Goal: Register for event/course

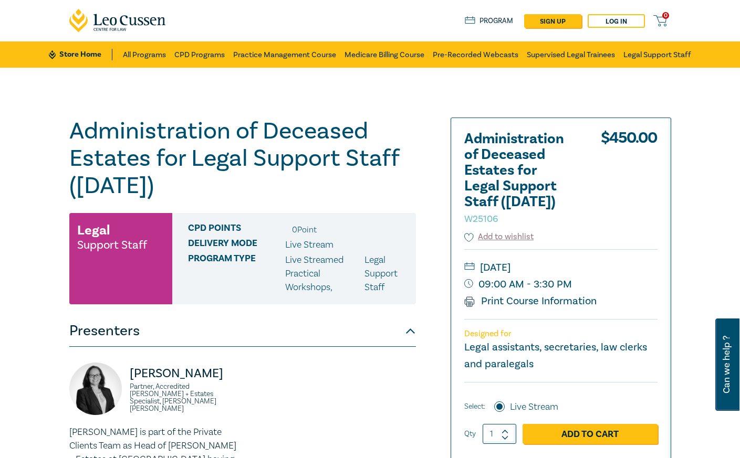
click at [723, 135] on div "Administration of Deceased Estates for Legal Support Staff ([DATE]) W25106 Lega…" at bounding box center [370, 380] width 740 height 625
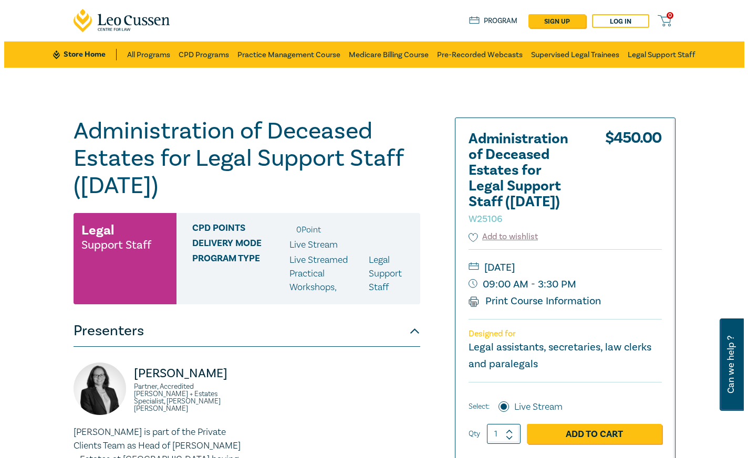
scroll to position [210, 0]
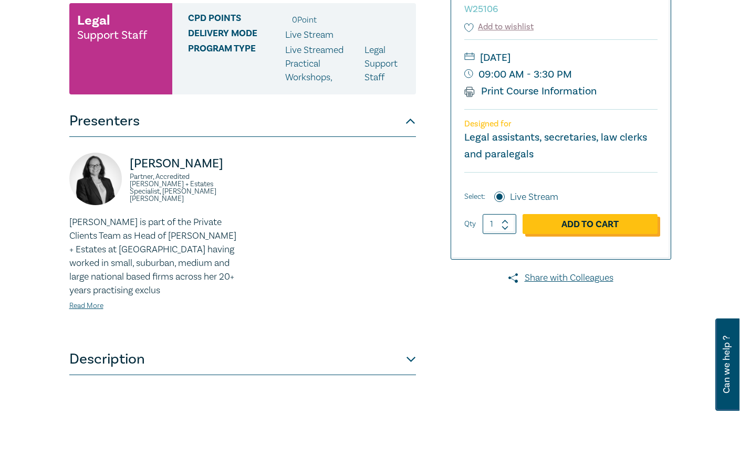
click at [603, 222] on link "Add to Cart" at bounding box center [589, 224] width 135 height 20
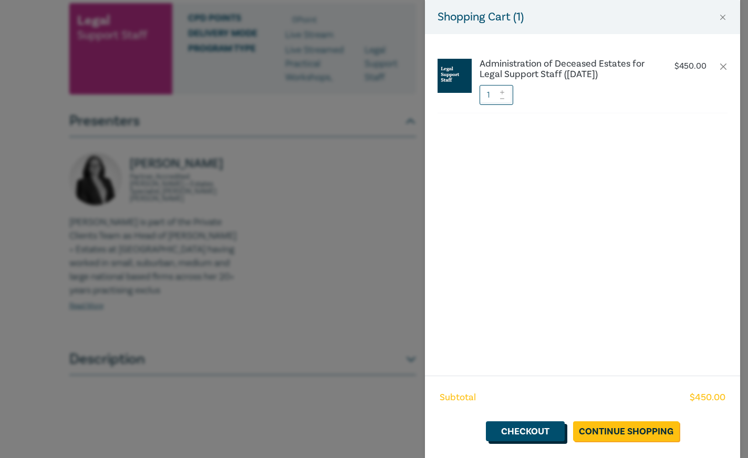
click at [551, 431] on link "Checkout" at bounding box center [525, 432] width 79 height 20
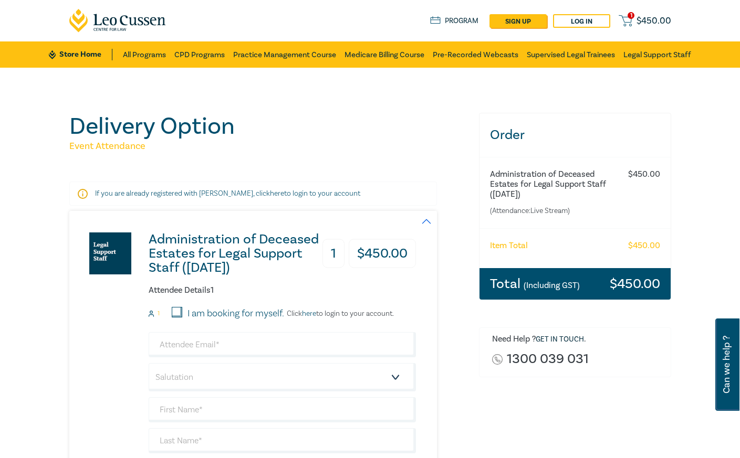
click at [182, 315] on input "I am booking for myself." at bounding box center [177, 312] width 11 height 11
checkbox input "true"
click at [206, 344] on input "email" at bounding box center [282, 344] width 267 height 25
type input "stephanie.kemp@mcnabstarke.com.au"
type input "Stephanie"
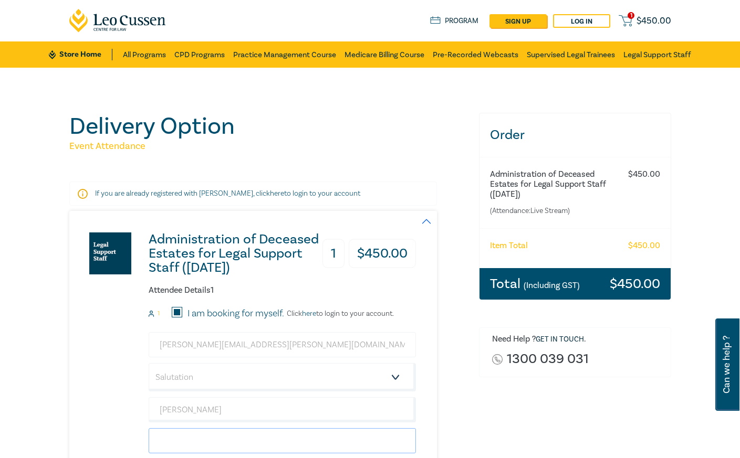
type input "Kemp"
type input "McNab McNab & Starke"
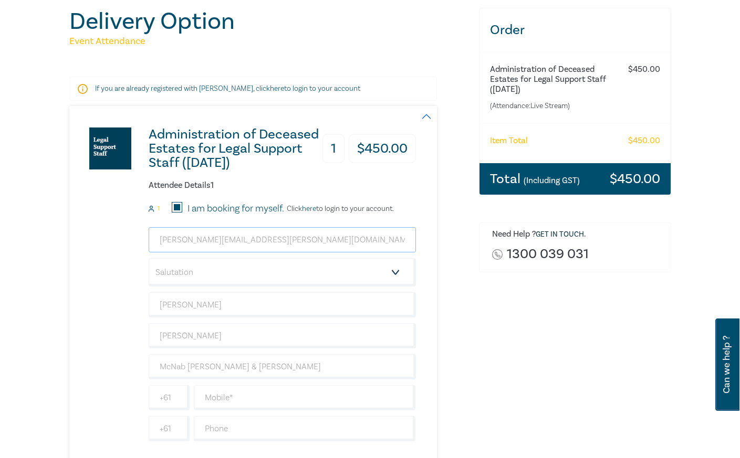
scroll to position [263, 0]
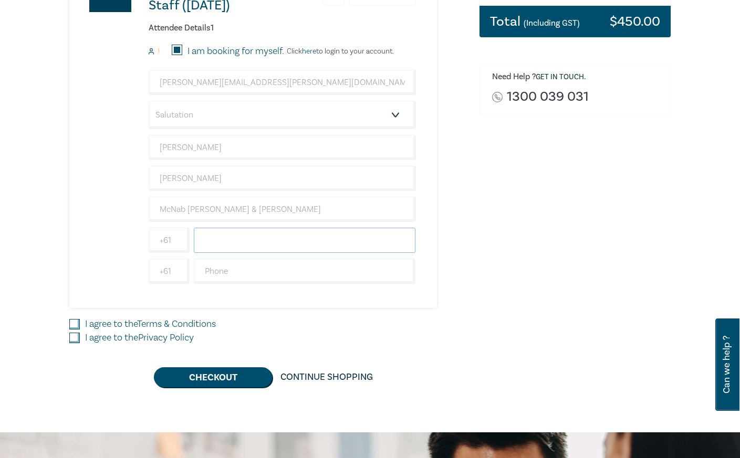
click at [231, 240] on input "text" at bounding box center [305, 240] width 222 height 25
type input "0402514131"
click at [243, 277] on input "text" at bounding box center [305, 271] width 222 height 25
type input "0396709691"
click at [69, 324] on input "I agree to the Terms & Conditions" at bounding box center [74, 324] width 11 height 11
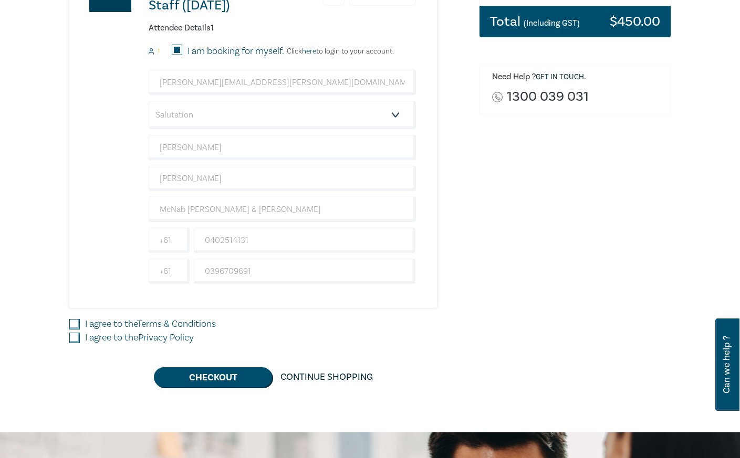
checkbox input "true"
click at [74, 336] on input "I agree to the Privacy Policy" at bounding box center [74, 338] width 11 height 11
checkbox input "true"
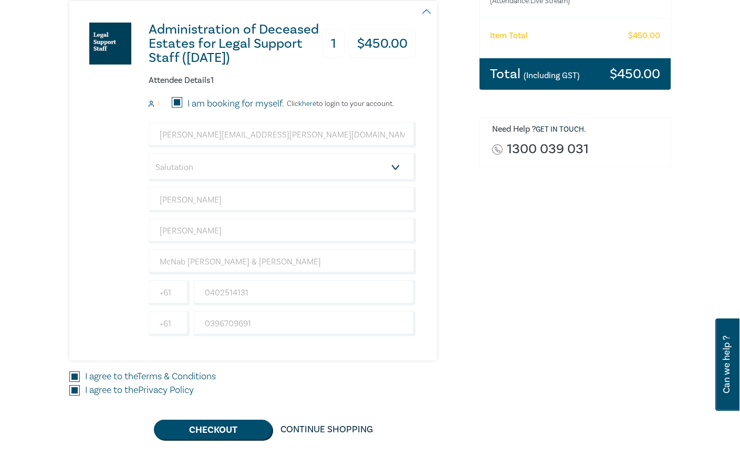
scroll to position [315, 0]
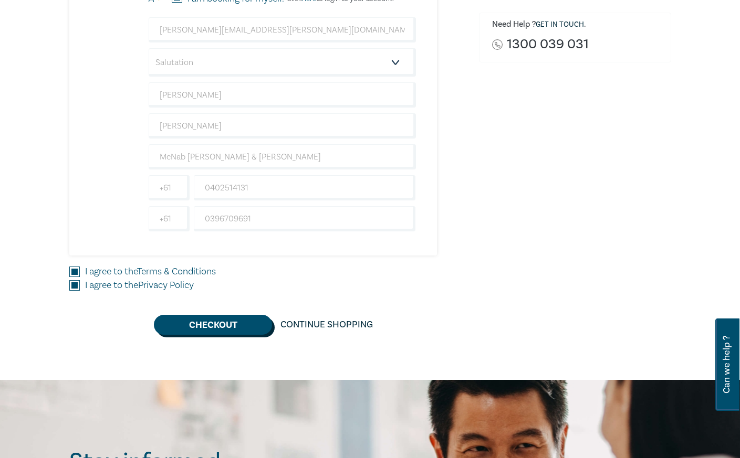
click at [243, 331] on button "Checkout" at bounding box center [213, 325] width 118 height 20
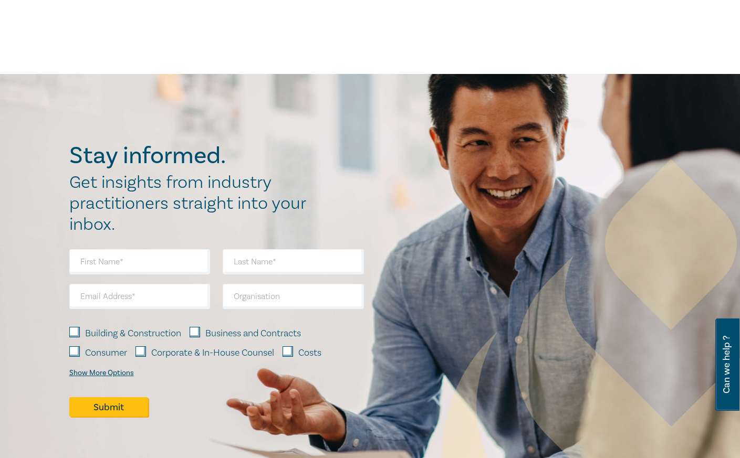
scroll to position [0, 0]
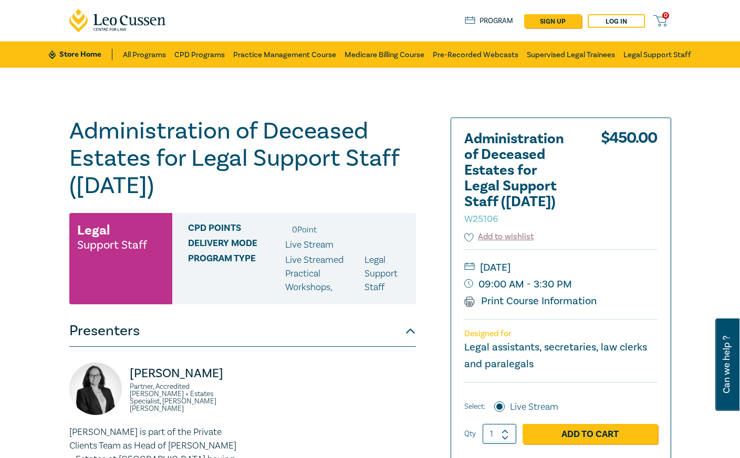
click at [302, 349] on div "[PERSON_NAME] Partner, Accredited [PERSON_NAME] + Estates Specialist, [PERSON_N…" at bounding box center [242, 450] width 347 height 207
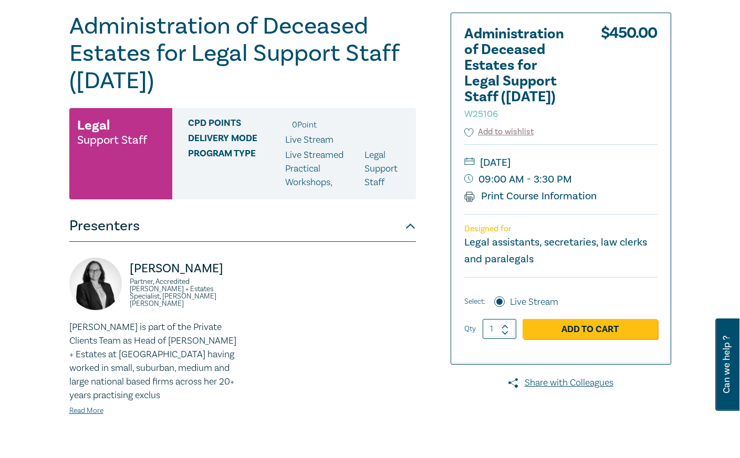
click at [423, 255] on div "Administration of Deceased Estates for Legal Support Staff ([DATE]) W25106 Lega…" at bounding box center [268, 275] width 410 height 525
click at [359, 310] on div "[PERSON_NAME] Partner, Accredited [PERSON_NAME] + Estates Specialist, [PERSON_N…" at bounding box center [242, 345] width 359 height 175
